Goal: Find specific page/section

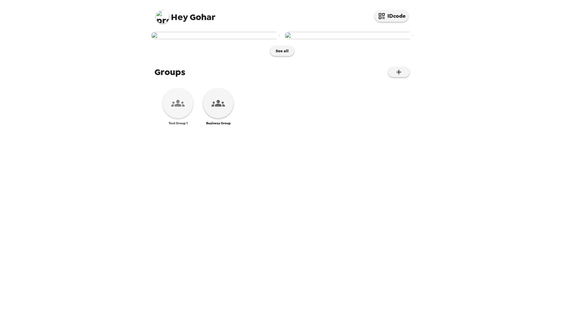
click at [177, 118] on div at bounding box center [178, 103] width 30 height 30
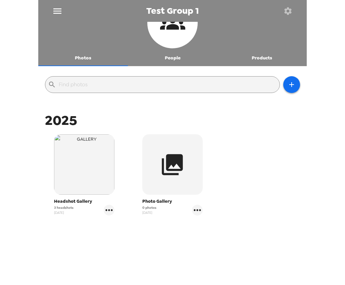
scroll to position [24, 0]
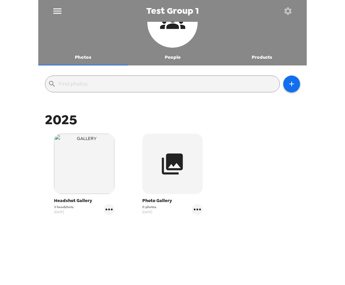
click at [109, 212] on icon "gallery menu" at bounding box center [109, 209] width 11 height 11
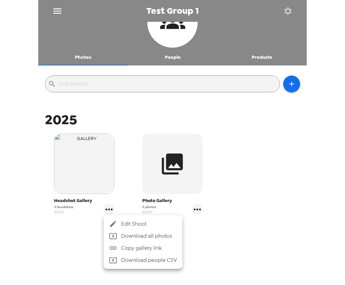
click at [120, 224] on div at bounding box center [115, 224] width 12 height 8
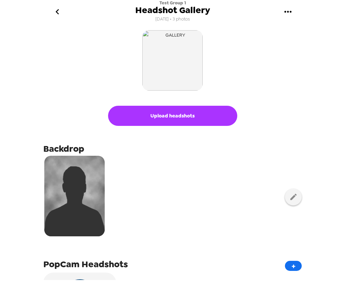
scroll to position [179, 0]
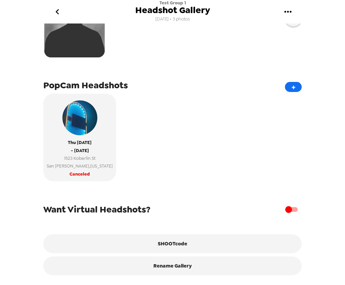
click at [175, 243] on button "SHOOTcode" at bounding box center [172, 243] width 258 height 19
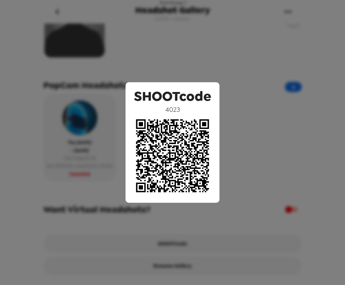
click at [234, 63] on div "SHOOTcode 4023" at bounding box center [172, 142] width 345 height 285
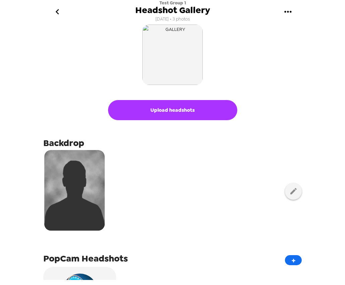
scroll to position [0, 0]
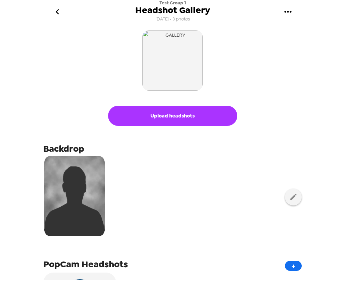
click at [58, 12] on icon "go back" at bounding box center [57, 11] width 11 height 11
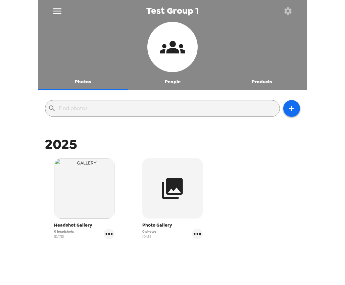
click at [292, 105] on icon "button" at bounding box center [292, 108] width 8 height 8
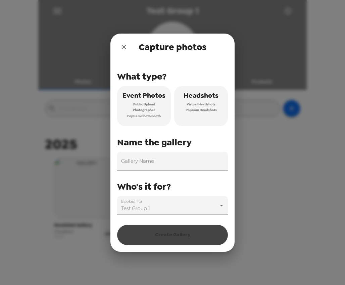
click at [180, 208] on body "Test Group 1 Photos People Products ​ 2025 Headshot Gallery 3 headshots 8/22/25…" at bounding box center [172, 142] width 345 height 285
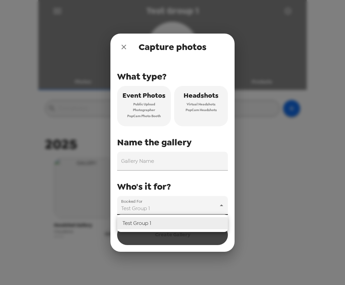
click at [180, 208] on div at bounding box center [172, 142] width 345 height 285
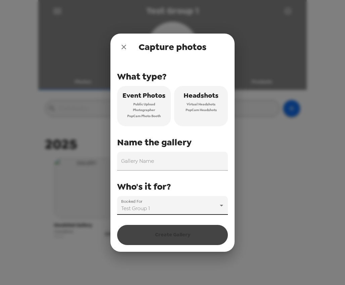
click at [122, 46] on icon "close" at bounding box center [124, 47] width 8 height 8
